Goal: Information Seeking & Learning: Learn about a topic

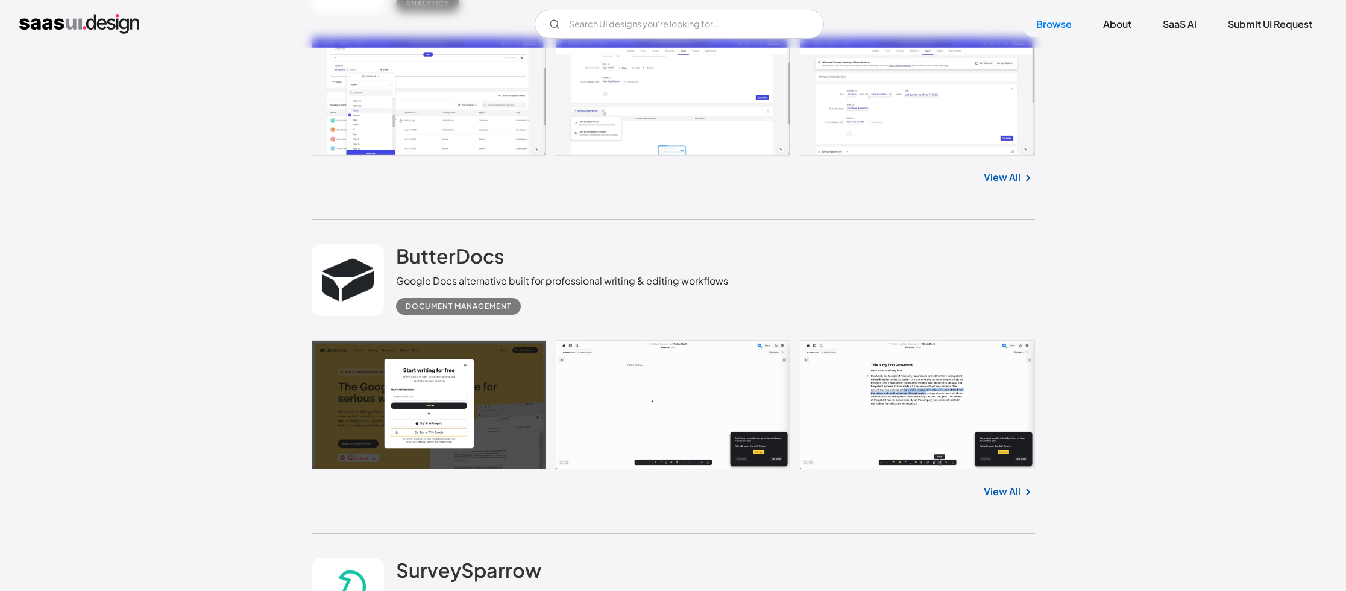
scroll to position [1152, 0]
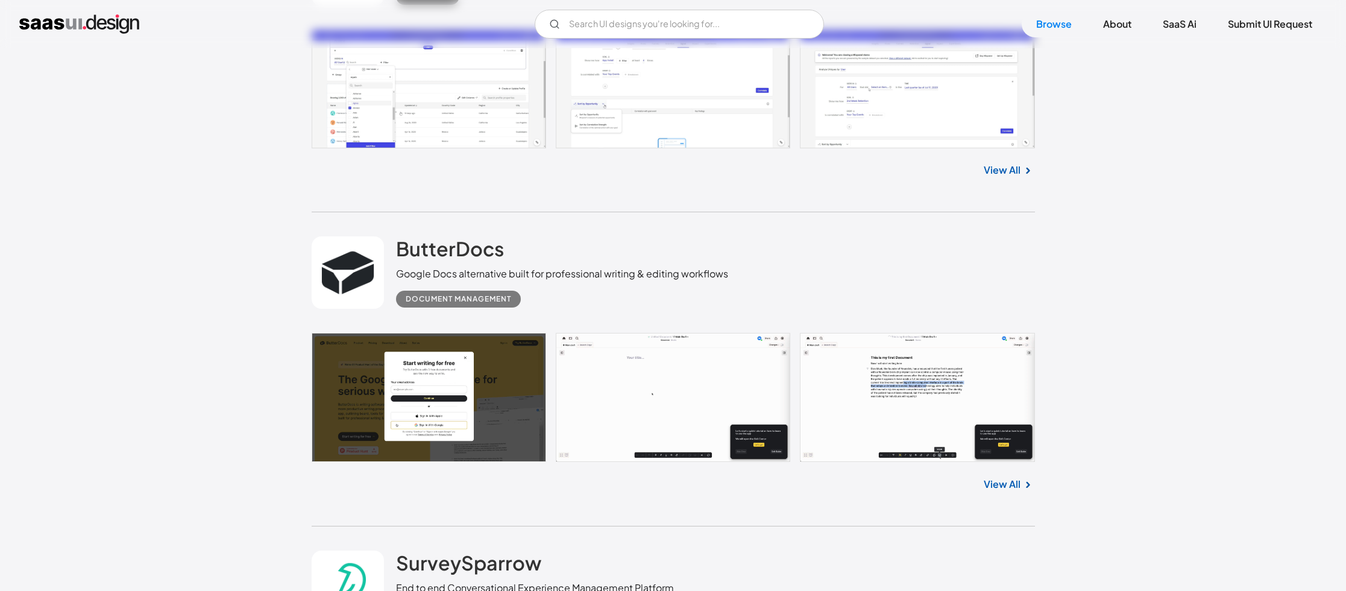
click at [1004, 161] on div "View All" at bounding box center [673, 168] width 723 height 40
click at [1004, 166] on link "View All" at bounding box center [1002, 170] width 37 height 14
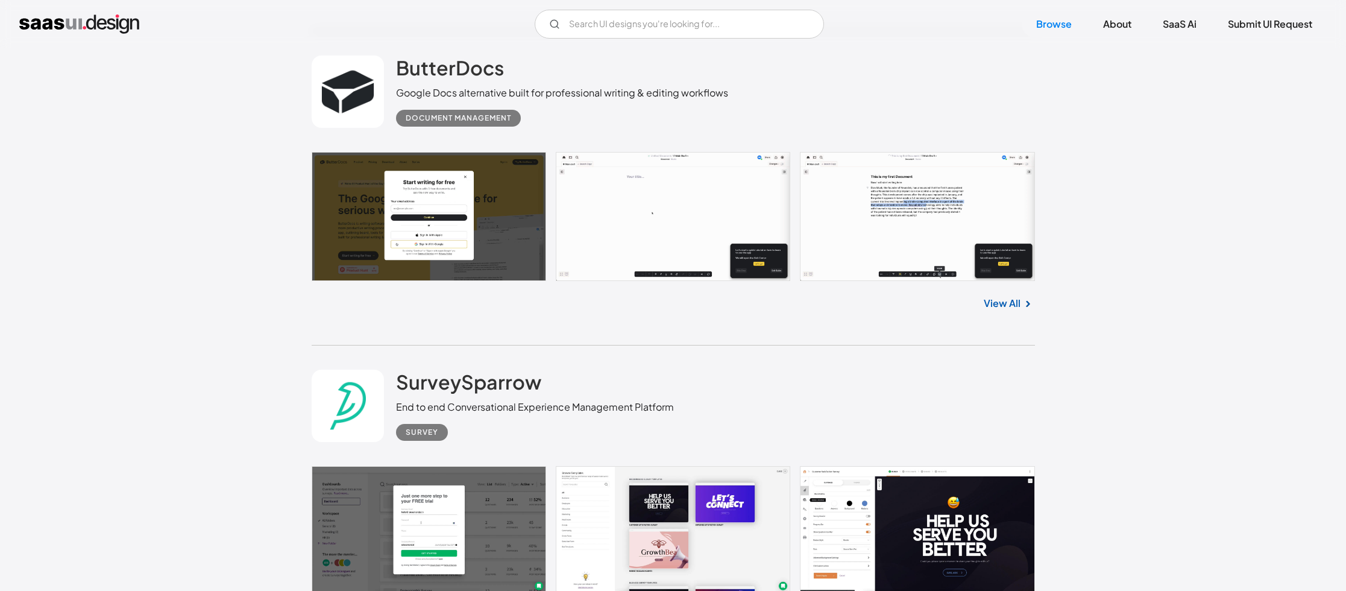
scroll to position [1363, 0]
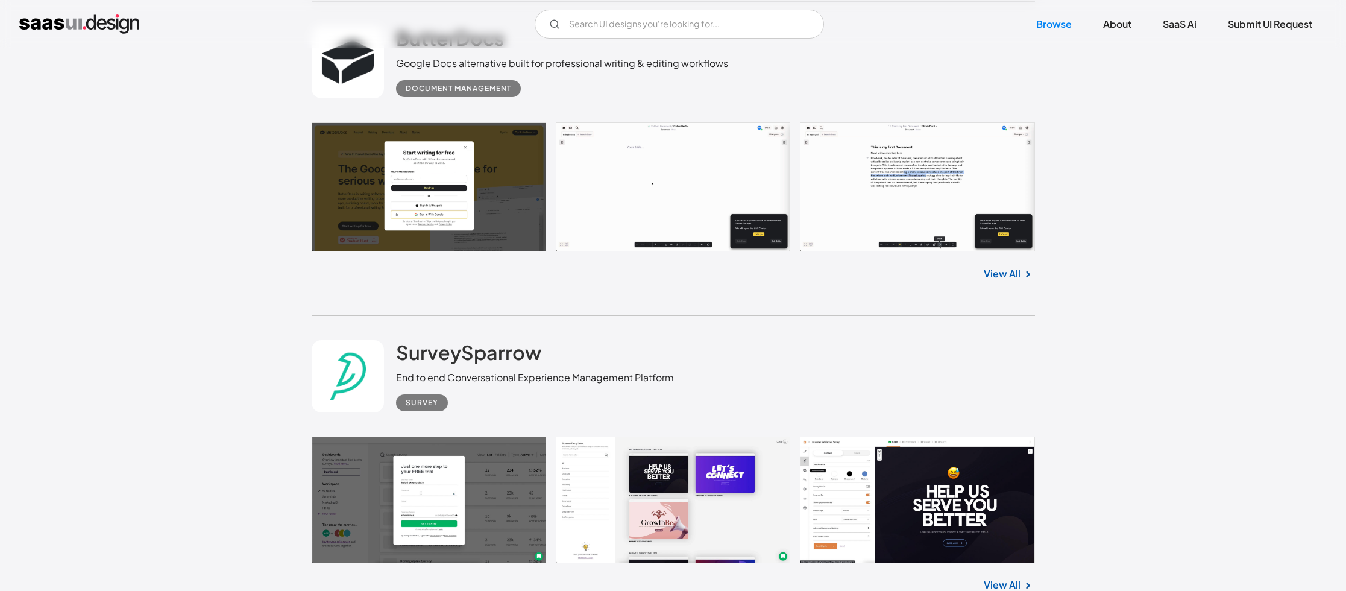
click at [1010, 273] on link "View All" at bounding box center [1002, 273] width 37 height 14
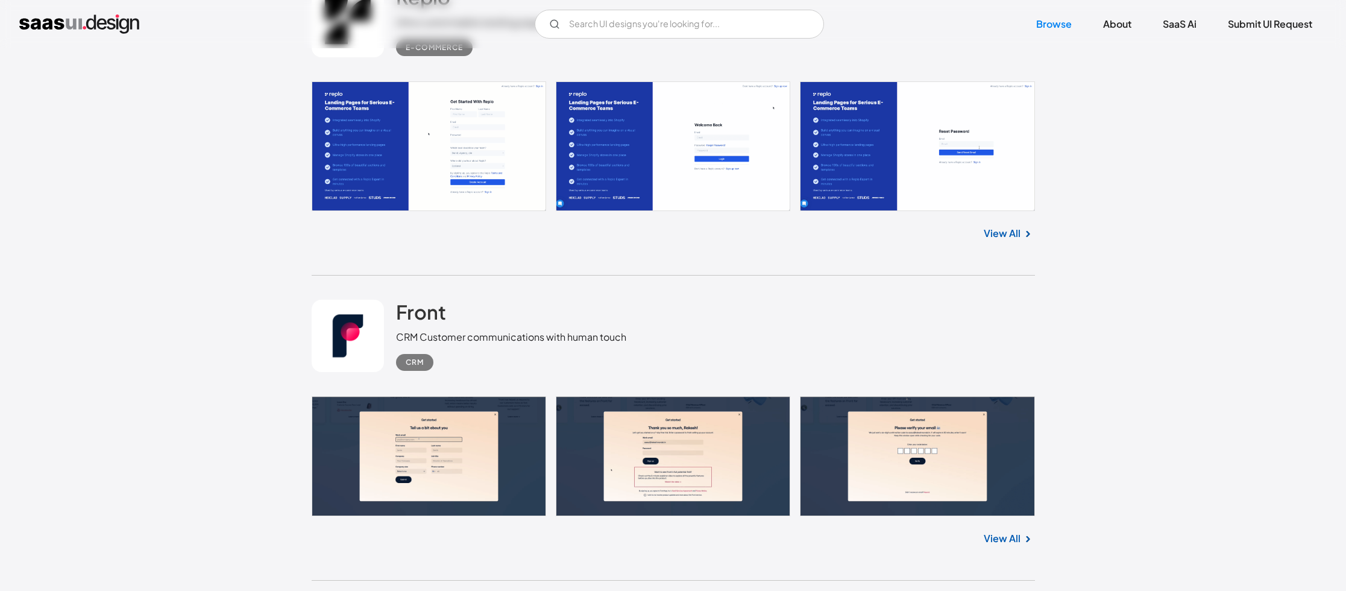
scroll to position [6454, 0]
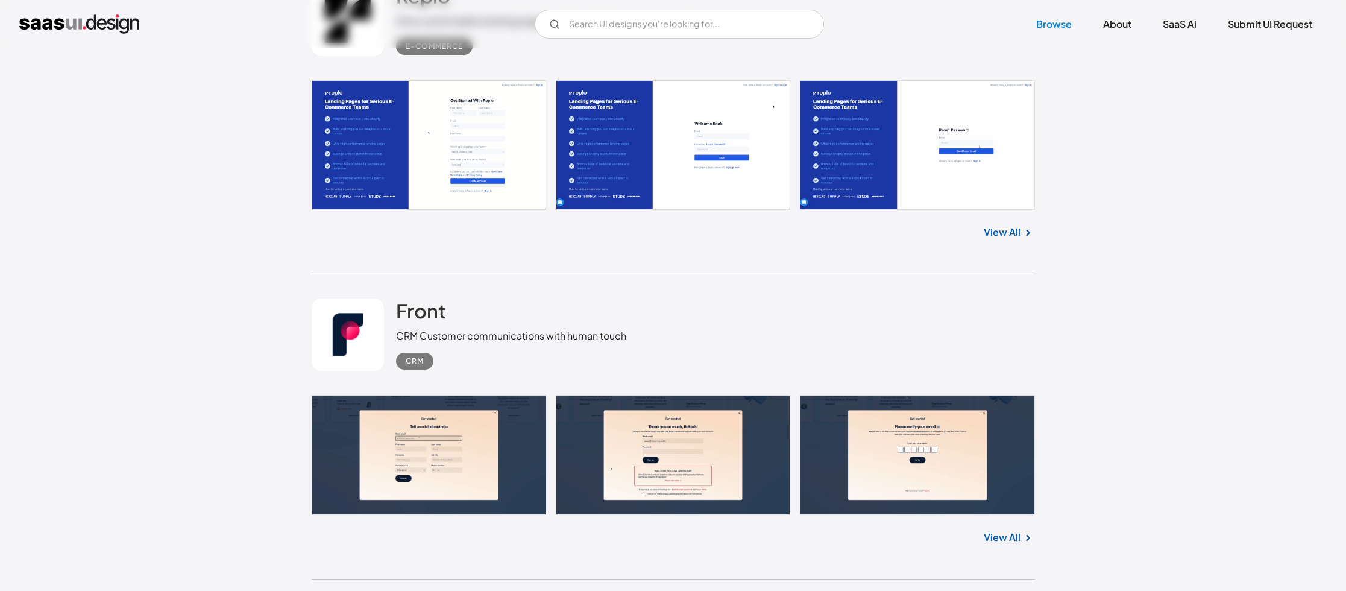
click at [1006, 236] on link "View All" at bounding box center [1002, 232] width 37 height 14
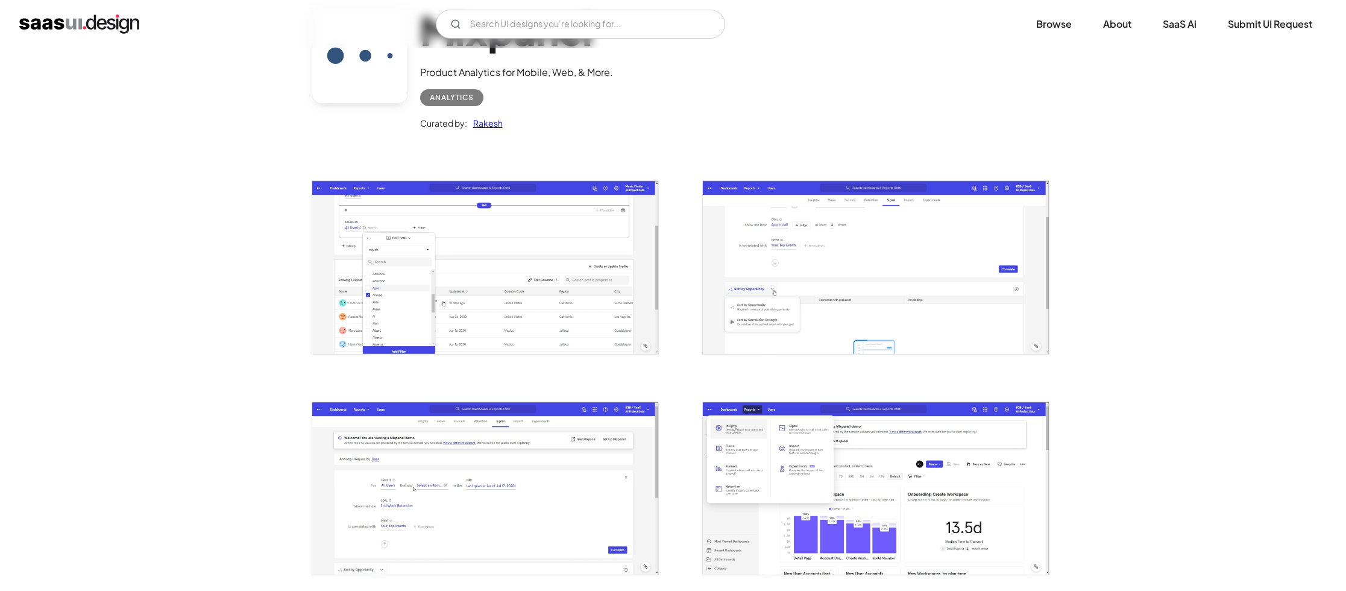
scroll to position [111, 0]
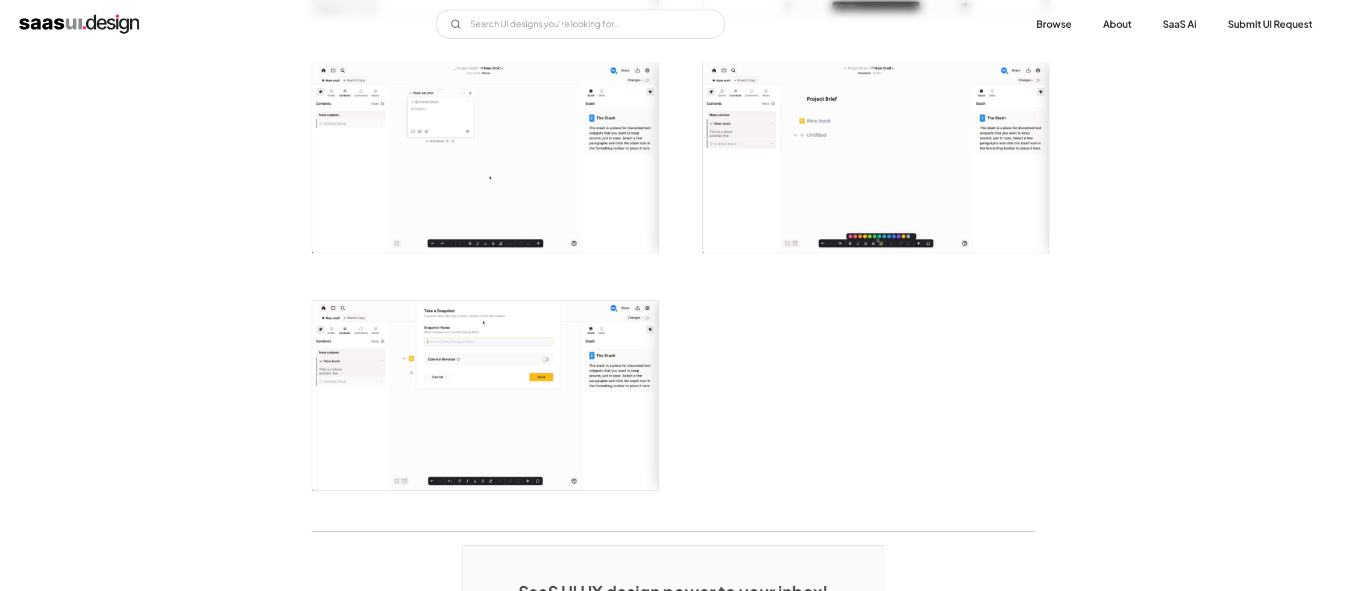
scroll to position [2594, 0]
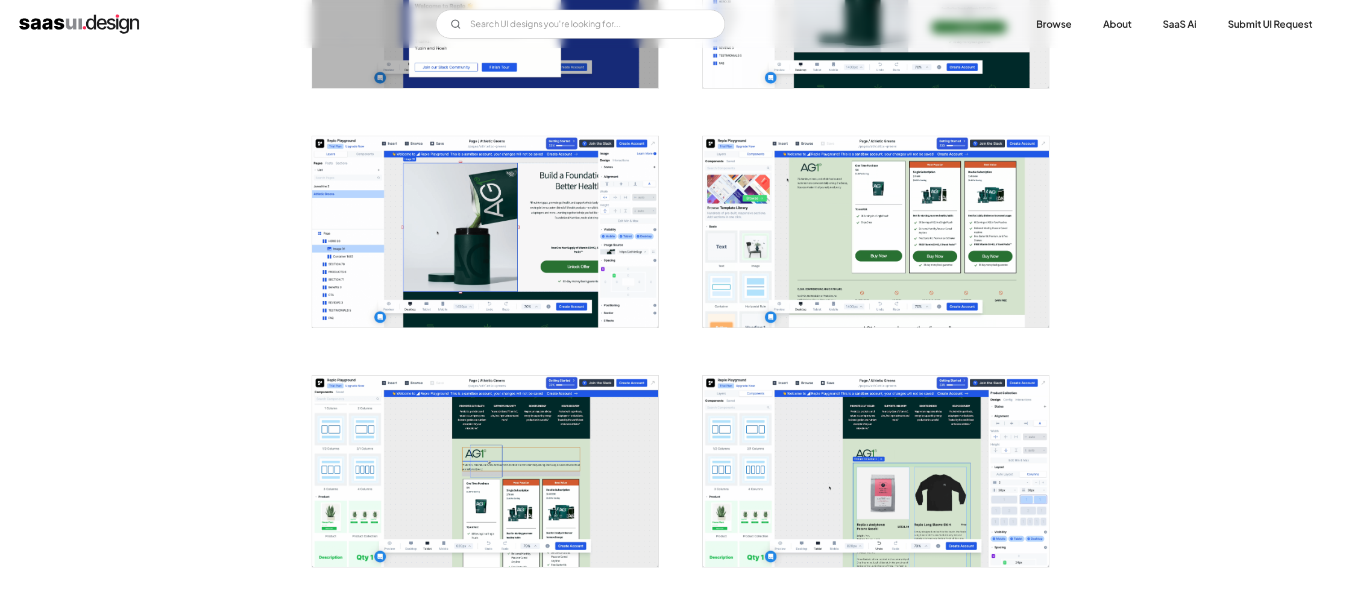
scroll to position [1124, 0]
